Goal: Task Accomplishment & Management: Manage account settings

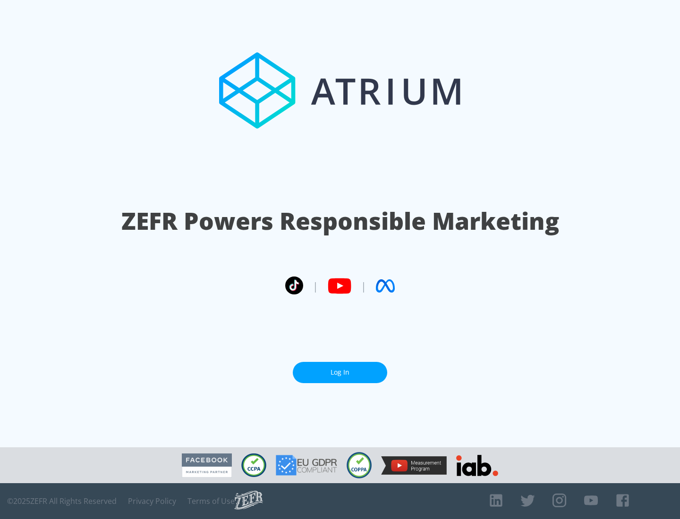
click at [340, 372] on link "Log In" at bounding box center [340, 372] width 94 height 21
